Goal: Task Accomplishment & Management: Manage account settings

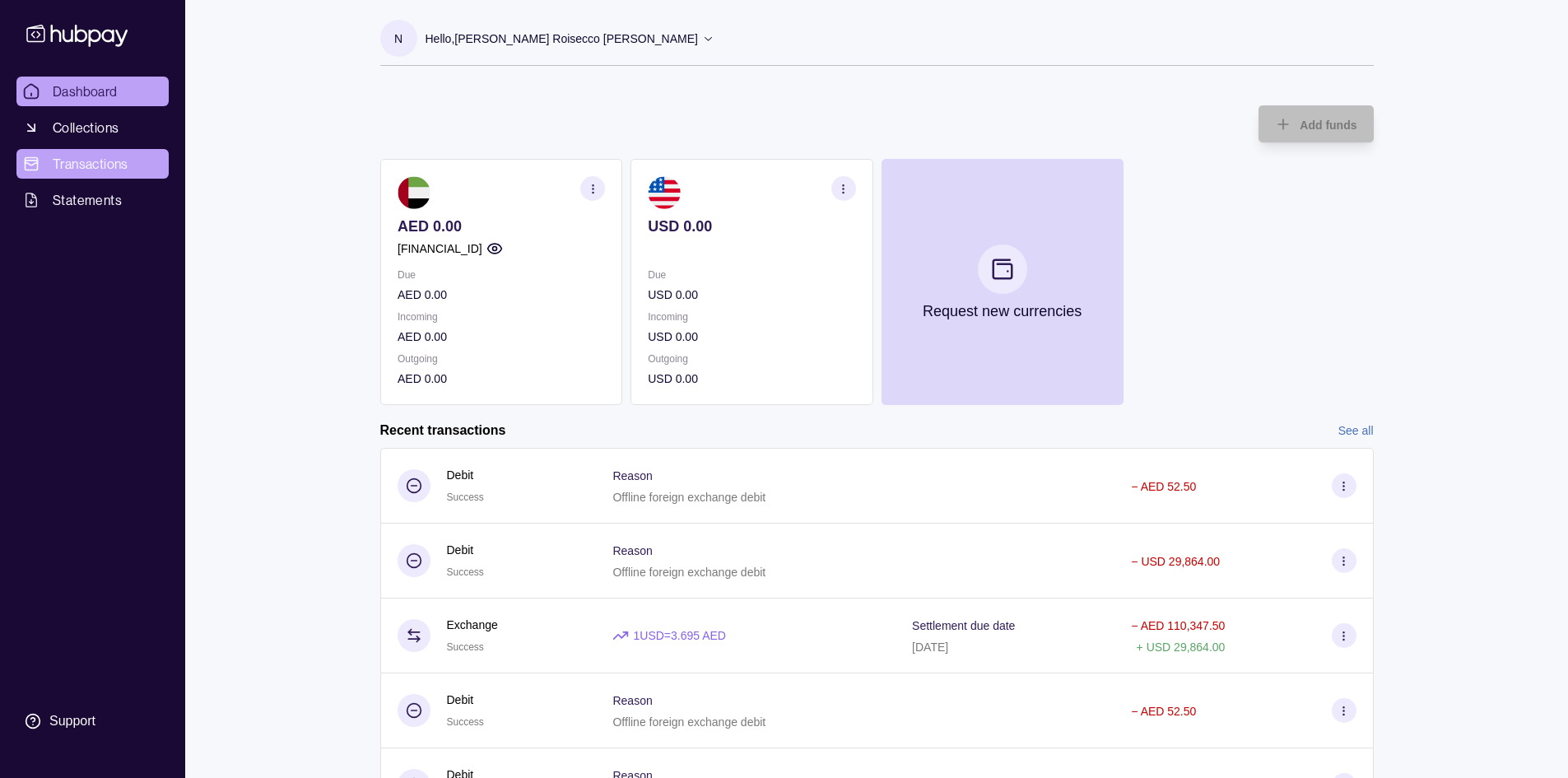
click at [111, 159] on span "Transactions" at bounding box center [91, 164] width 75 height 20
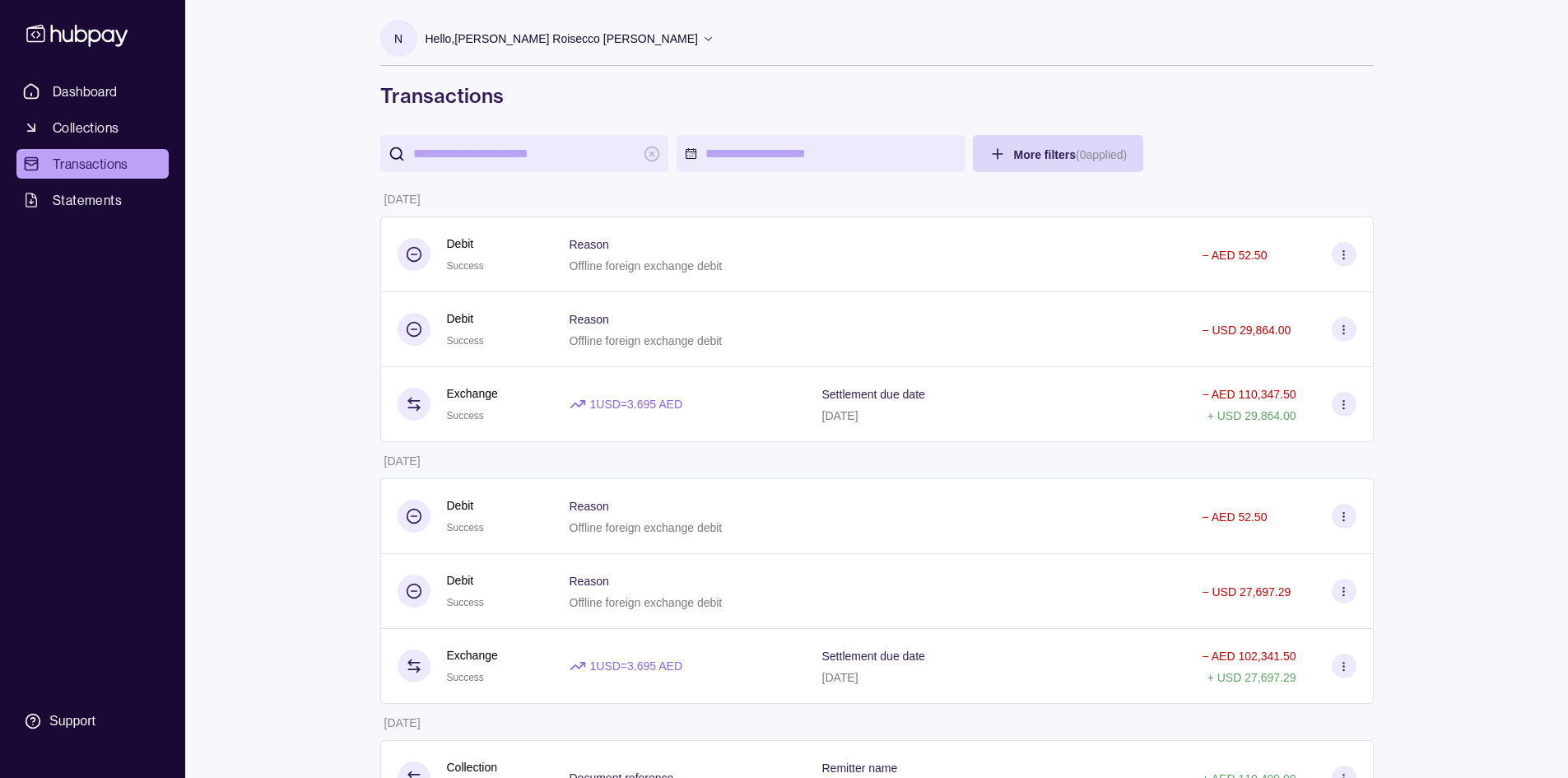
click at [521, 41] on p "Hello, [PERSON_NAME] Roisecco [PERSON_NAME]" at bounding box center [562, 39] width 272 height 18
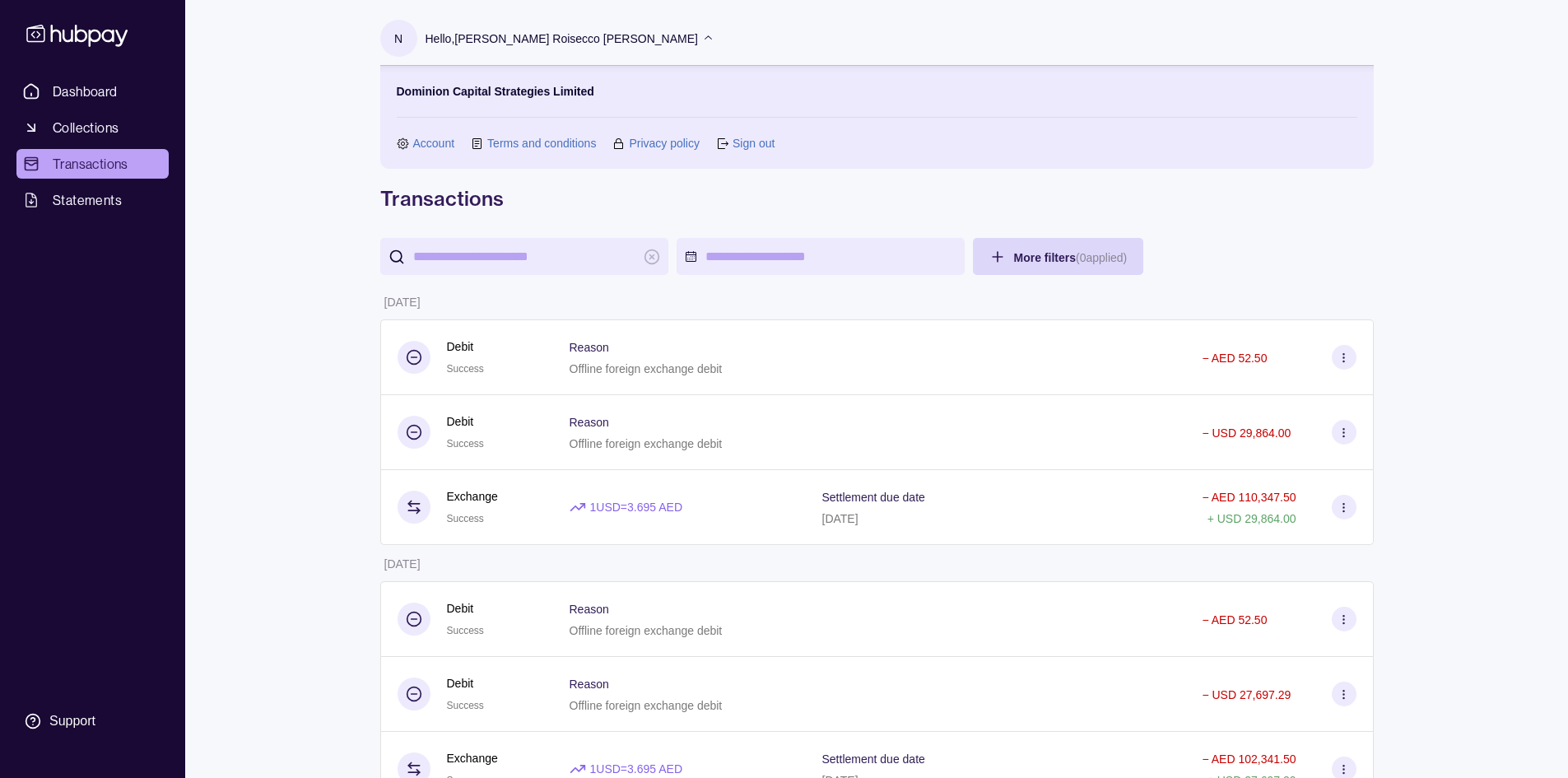
click at [758, 148] on link "Sign out" at bounding box center [753, 143] width 42 height 18
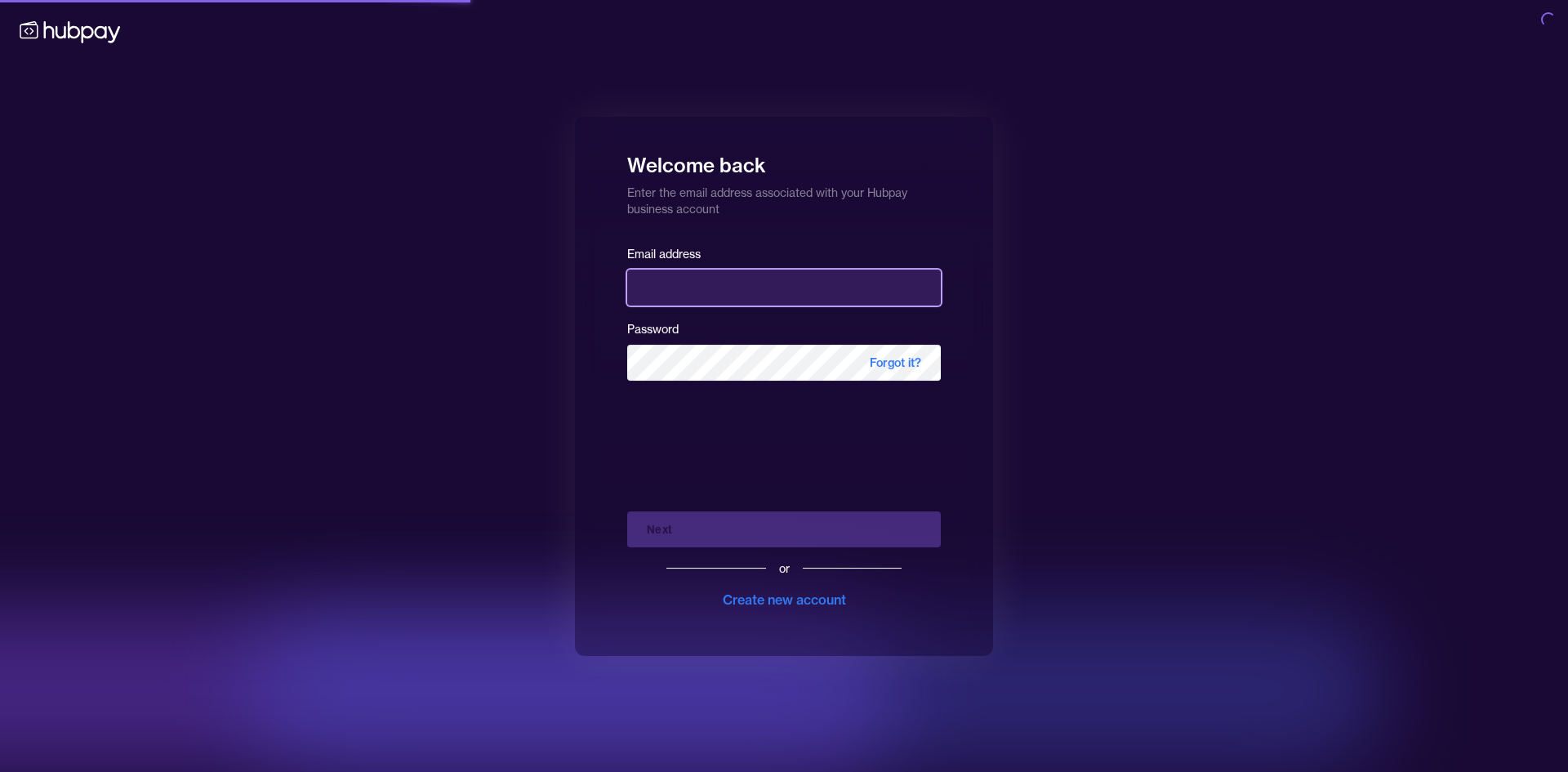
type input "**********"
